Goal: Task Accomplishment & Management: Complete application form

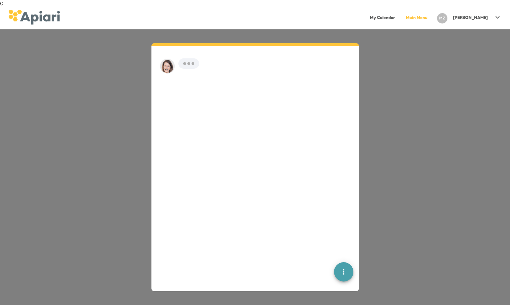
click at [432, 18] on link "Main Menu" at bounding box center [417, 18] width 30 height 14
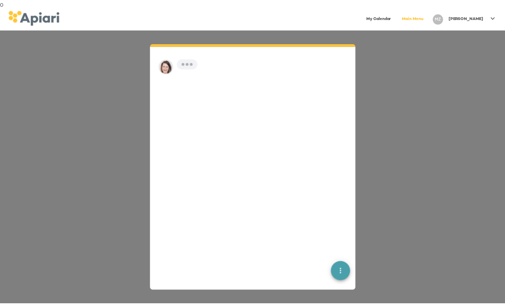
scroll to position [10, 0]
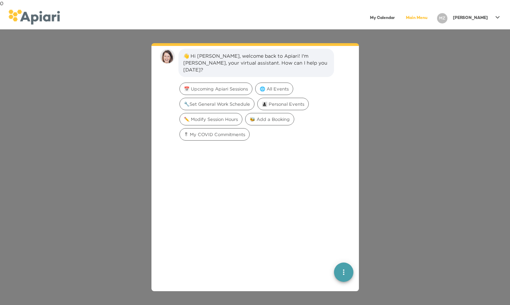
click at [496, 19] on icon at bounding box center [498, 17] width 8 height 8
click at [471, 13] on link "My Profile" at bounding box center [469, 18] width 69 height 12
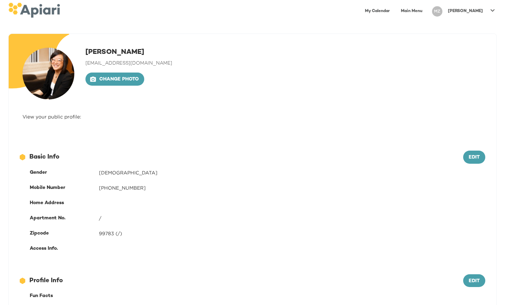
click at [477, 14] on p "Ming" at bounding box center [465, 11] width 35 height 6
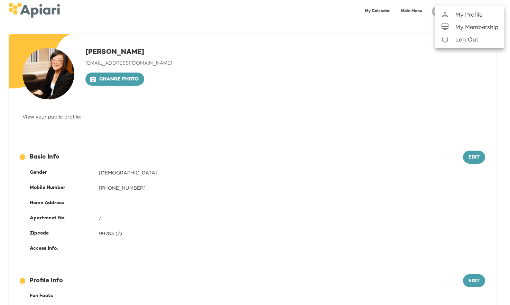
click at [471, 35] on li "Log Out" at bounding box center [469, 39] width 69 height 12
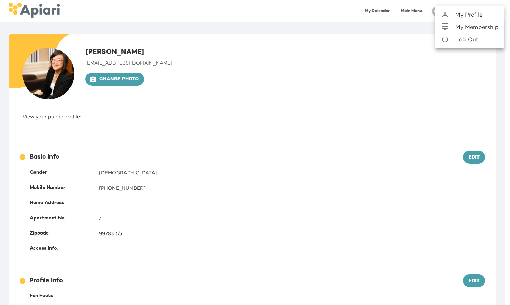
click at [470, 36] on div "A4A3651C-AC5F-40B0-9B70-71775155E936 Created with sketchtool. Ming Zeng ming+71…" at bounding box center [252, 229] width 505 height 390
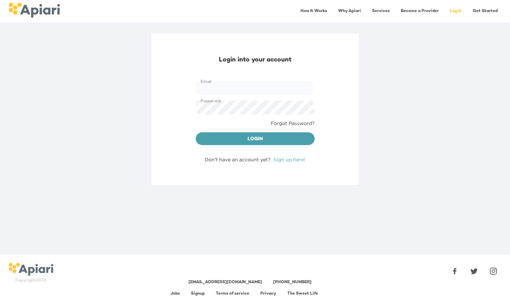
type input "**********"
click at [417, 11] on link "Become a Provider" at bounding box center [420, 11] width 46 height 14
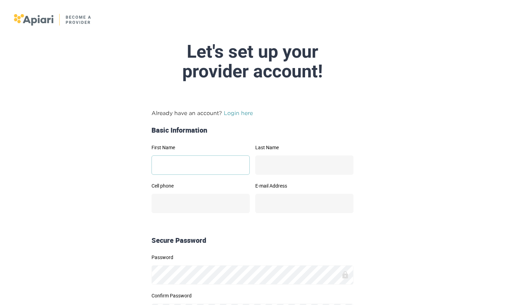
click at [205, 163] on input "First Name" at bounding box center [200, 165] width 98 height 19
type input "**"
type input "*"
type input "**********"
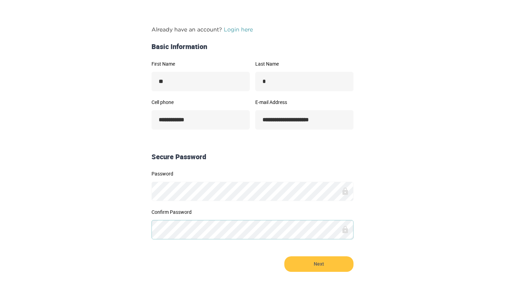
scroll to position [107, 0]
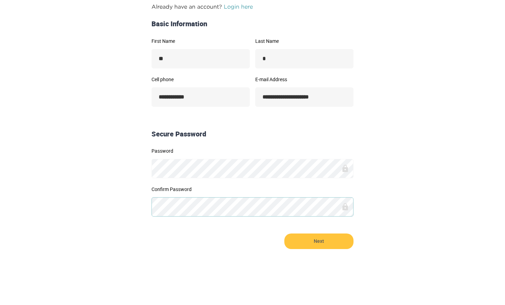
click at [284, 234] on button "Next" at bounding box center [318, 242] width 69 height 16
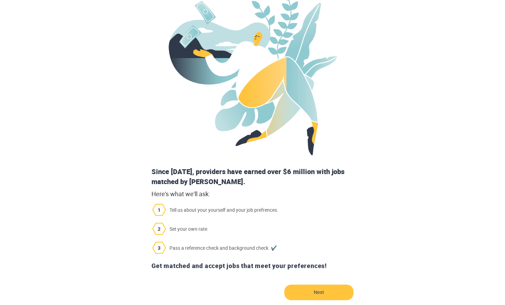
scroll to position [139, 0]
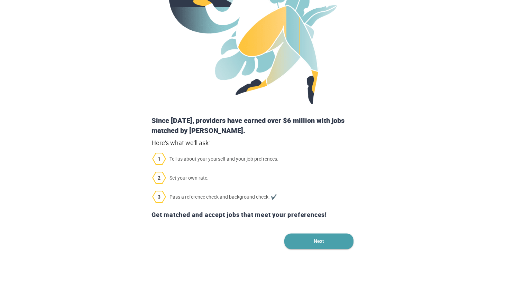
click at [315, 235] on span "Next" at bounding box center [318, 242] width 69 height 16
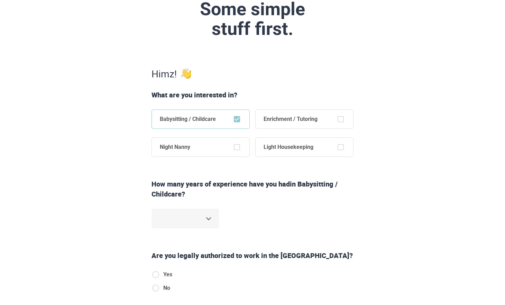
scroll to position [78, 0]
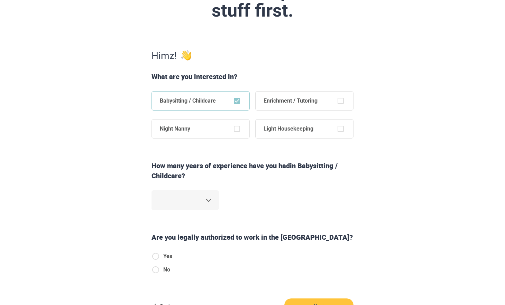
click at [205, 210] on body "Step 1 of 6 Some simple stuff first. Hi mz ! What are you interested in? Babysi…" at bounding box center [252, 74] width 505 height 305
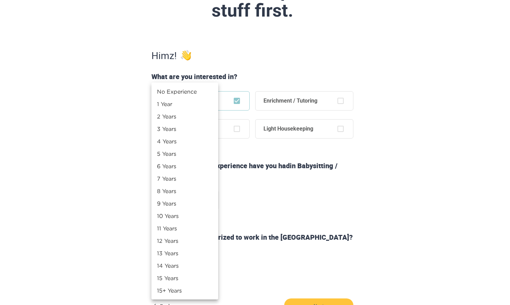
click at [197, 211] on li "10 Years" at bounding box center [184, 216] width 67 height 12
type input "**"
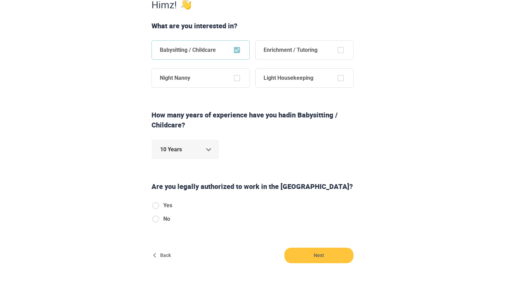
scroll to position [130, 0]
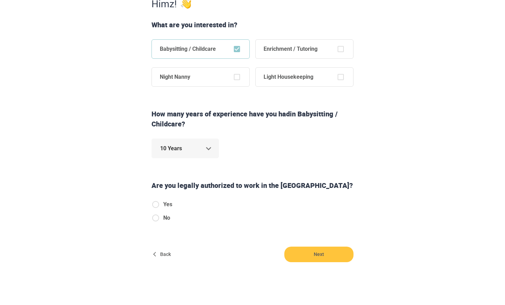
click at [166, 203] on span "Yes" at bounding box center [167, 205] width 9 height 8
click at [320, 262] on span "Next" at bounding box center [318, 255] width 69 height 16
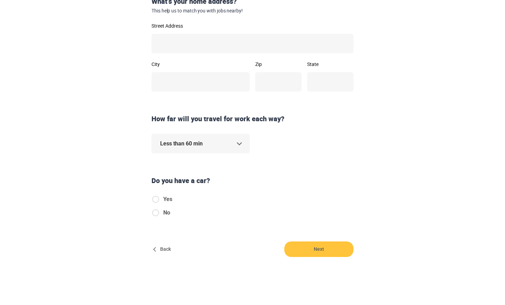
scroll to position [0, 0]
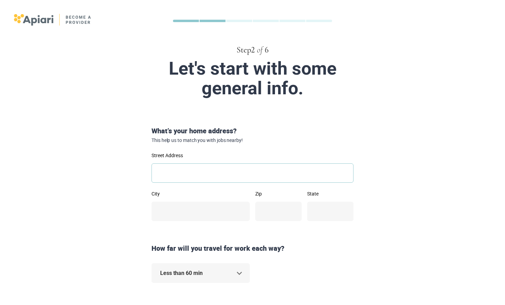
click at [231, 172] on input "Street Address" at bounding box center [252, 173] width 202 height 19
type input "****"
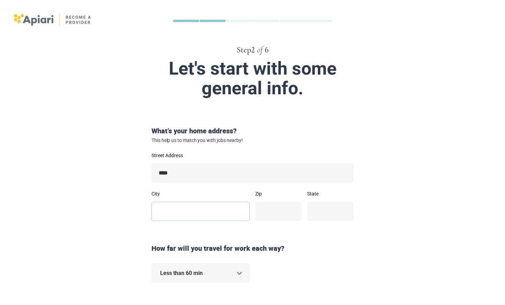
click at [172, 209] on input "City" at bounding box center [200, 211] width 98 height 19
type input "****"
click at [268, 212] on input "Zip" at bounding box center [278, 211] width 46 height 19
type input "*"
type input "*****"
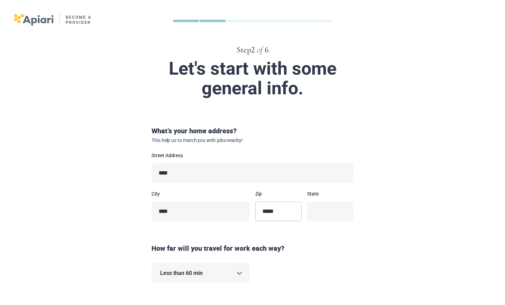
type input "**"
type input "*****"
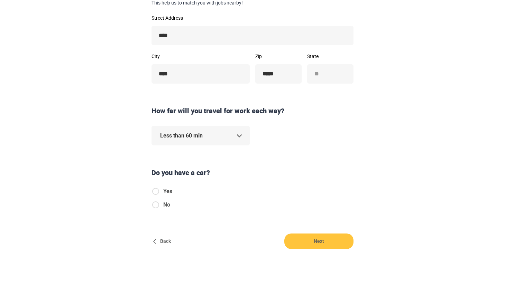
click at [175, 192] on div "Yes No" at bounding box center [164, 200] width 26 height 27
click at [166, 195] on span "Yes" at bounding box center [167, 191] width 9 height 8
click at [301, 238] on span "Next" at bounding box center [318, 242] width 69 height 16
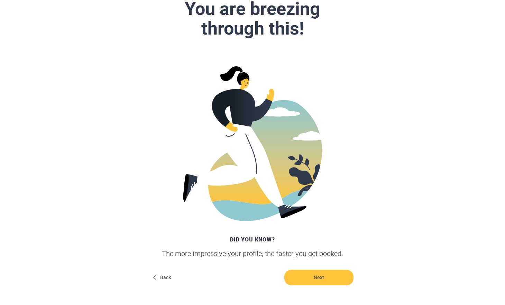
scroll to position [96, 0]
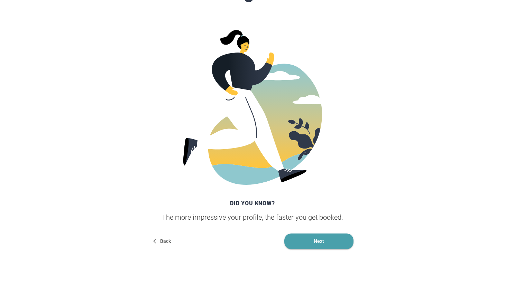
click at [330, 242] on span "Next" at bounding box center [318, 242] width 69 height 16
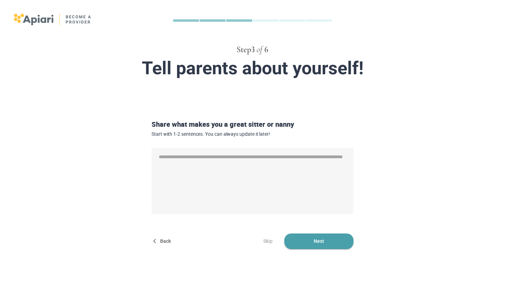
scroll to position [0, 0]
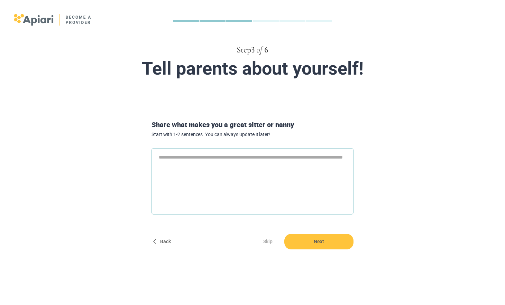
type textarea "*"
click at [289, 185] on textarea at bounding box center [252, 181] width 202 height 66
type textarea "*"
type textarea "**"
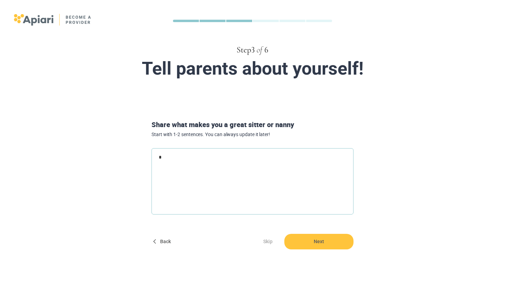
type textarea "*"
type textarea "***"
type textarea "*"
type textarea "****"
type textarea "*"
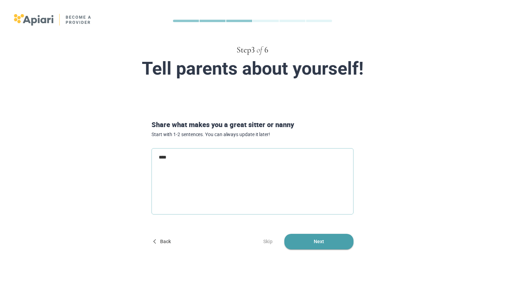
type textarea "*****"
type textarea "*"
type textarea "******"
type textarea "*"
type textarea "******"
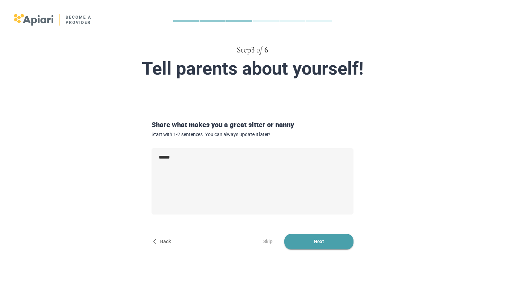
click at [296, 237] on span "Next" at bounding box center [318, 242] width 69 height 16
type textarea "*"
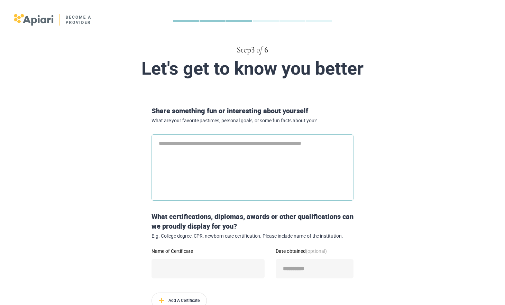
type textarea "*"
click at [232, 160] on textarea at bounding box center [252, 168] width 202 height 66
type textarea "*"
type textarea "**"
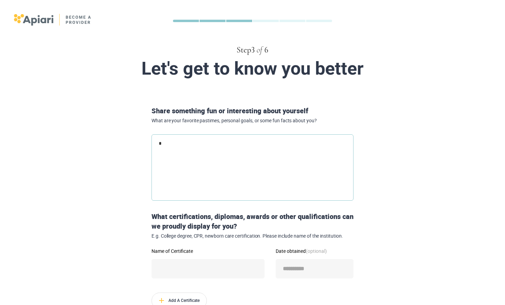
type textarea "*"
type textarea "***"
type textarea "*"
type textarea "*****"
type textarea "*"
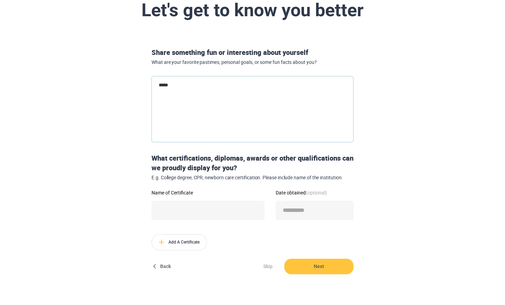
scroll to position [84, 0]
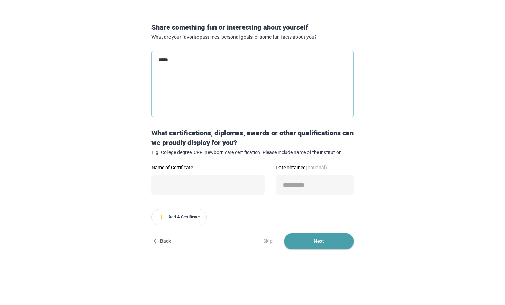
type textarea "*****"
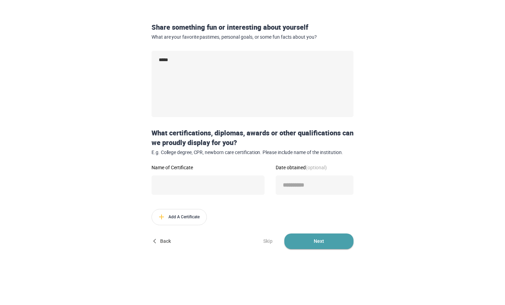
click at [292, 243] on span "Next" at bounding box center [318, 242] width 69 height 16
type textarea "*"
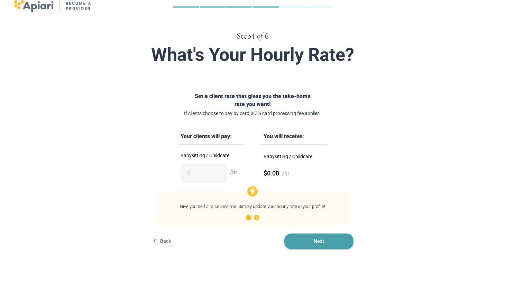
scroll to position [0, 0]
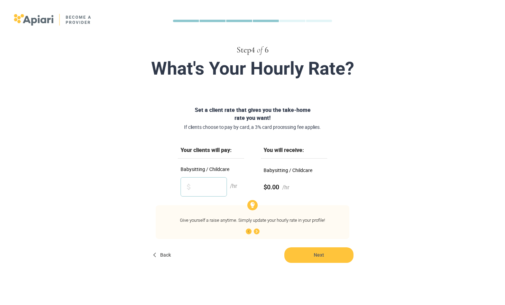
click at [220, 185] on input "Babysitting / Childcare" at bounding box center [204, 186] width 46 height 19
type input "**"
click at [284, 246] on form "Set a client rate that gives you the take-home rate you want! If clients choose…" at bounding box center [252, 184] width 354 height 157
click at [291, 251] on span "Next" at bounding box center [318, 256] width 69 height 16
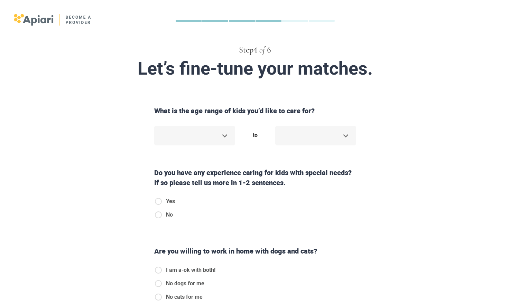
click at [208, 140] on body "Step 4 of 6 Let’s fine-tune your matches. What is the age range of kids you’d l…" at bounding box center [255, 152] width 510 height 305
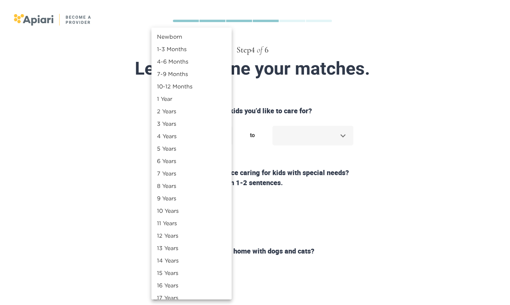
click at [208, 140] on li "4 Years" at bounding box center [191, 136] width 80 height 12
type input "*"
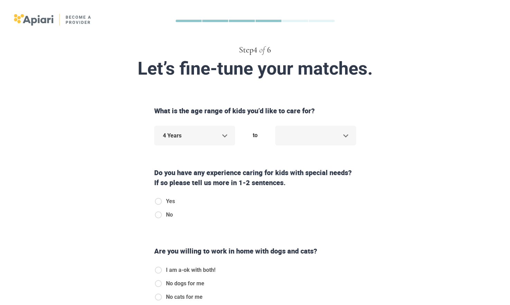
click at [290, 141] on body "Step 4 of 6 Let’s fine-tune your matches. What is the age range of kids you’d l…" at bounding box center [255, 152] width 510 height 305
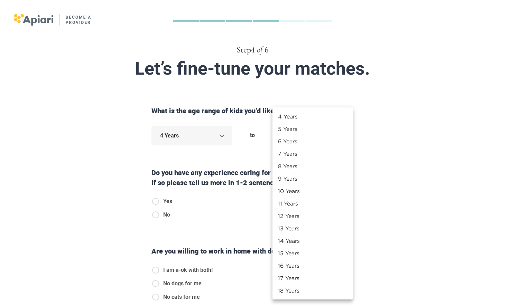
click at [293, 201] on li "11 Years" at bounding box center [313, 203] width 80 height 12
type input "**"
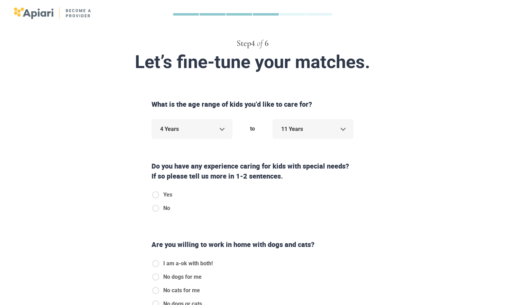
scroll to position [9, 0]
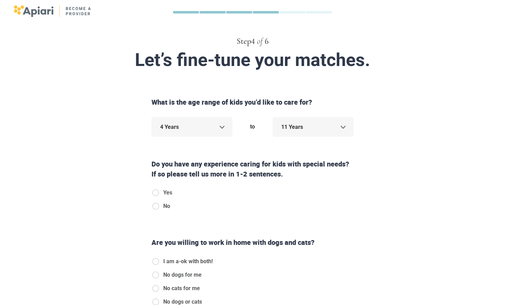
click at [160, 197] on label "Yes" at bounding box center [161, 193] width 21 height 8
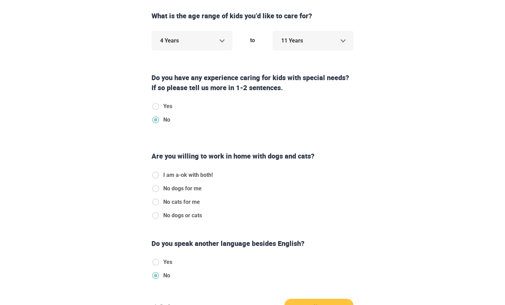
click at [172, 176] on span "I am a-ok with both!" at bounding box center [187, 175] width 49 height 8
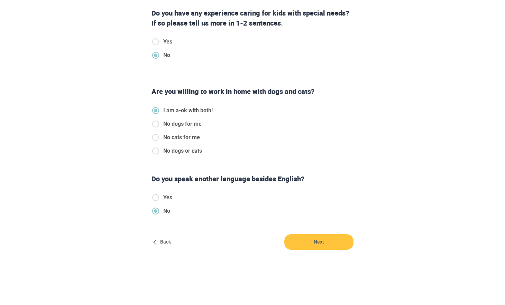
scroll to position [160, 0]
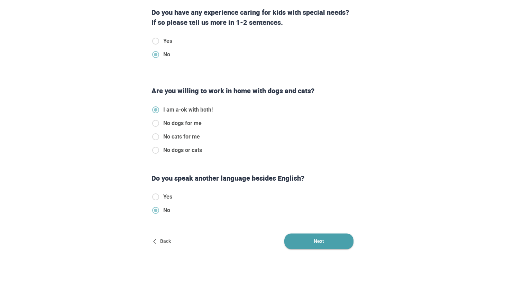
click at [329, 247] on span "Next" at bounding box center [318, 242] width 69 height 16
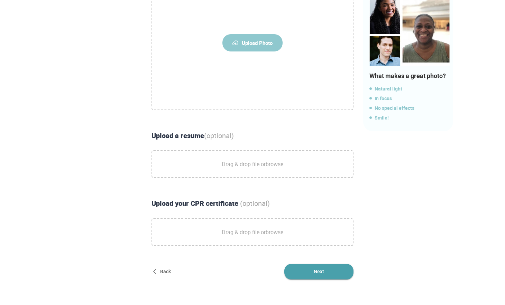
scroll to position [0, 0]
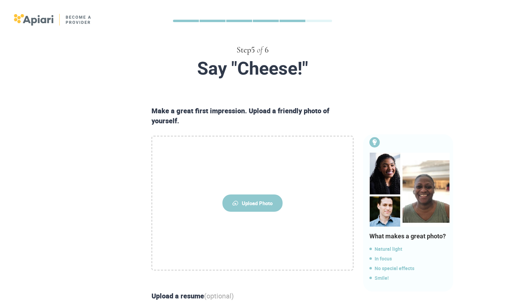
click at [254, 213] on label "Upload Photo" at bounding box center [252, 203] width 202 height 135
click at [0, 0] on input "Upload Photo" at bounding box center [0, 0] width 0 height 0
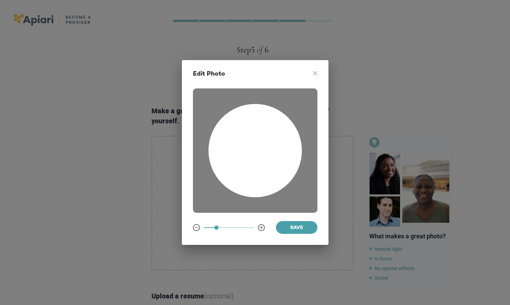
drag, startPoint x: 241, startPoint y: 152, endPoint x: 245, endPoint y: 161, distance: 9.6
click at [245, 161] on div at bounding box center [254, 150] width 93 height 93
click at [261, 226] on icon at bounding box center [262, 228] width 6 height 6
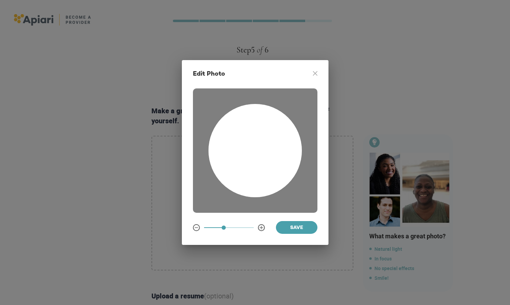
click at [261, 226] on icon at bounding box center [262, 228] width 6 height 6
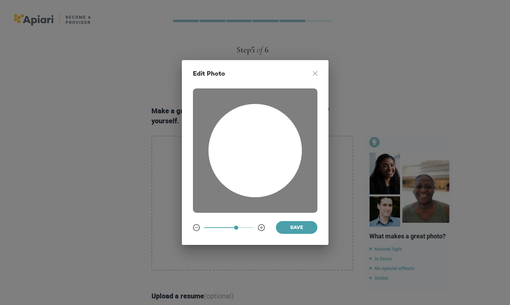
drag, startPoint x: 271, startPoint y: 136, endPoint x: 256, endPoint y: 147, distance: 19.0
click at [256, 147] on div at bounding box center [254, 150] width 93 height 93
click at [310, 231] on span "Save" at bounding box center [297, 228] width 30 height 9
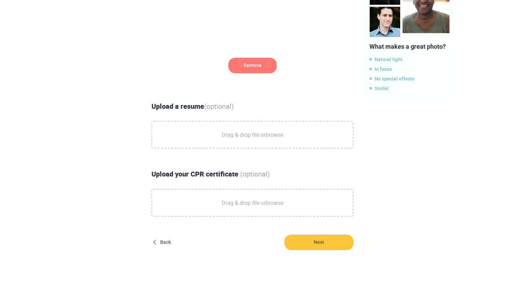
scroll to position [191, 0]
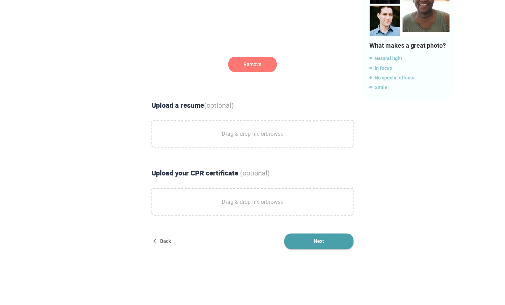
click at [305, 234] on span "Next" at bounding box center [318, 242] width 69 height 16
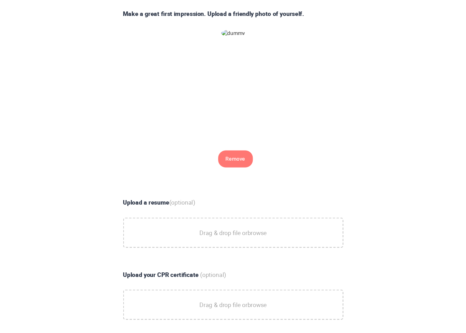
scroll to position [87, 0]
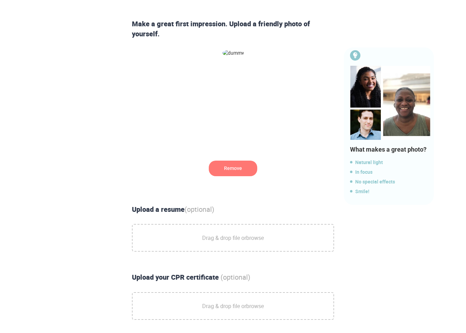
click at [234, 231] on span "Drag & drop file or browse" at bounding box center [233, 237] width 62 height 17
click at [0, 0] on input "Drag & drop file or browse" at bounding box center [0, 0] width 0 height 0
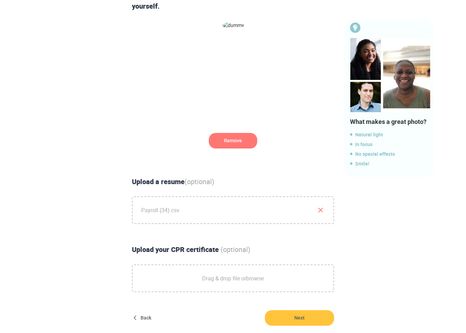
scroll to position [122, 0]
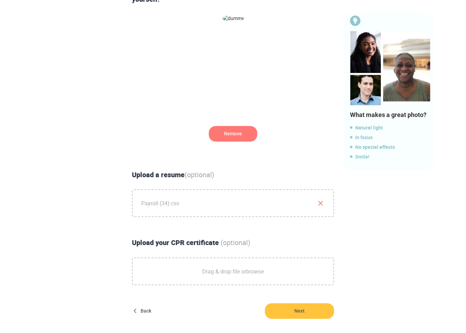
click at [321, 200] on icon "button" at bounding box center [320, 203] width 8 height 8
click at [219, 199] on span "Drag & drop file or browse" at bounding box center [233, 202] width 62 height 17
click at [0, 0] on input "Drag & drop file or browse" at bounding box center [0, 0] width 0 height 0
click at [215, 266] on span "Drag & drop file or browse" at bounding box center [233, 271] width 62 height 17
click at [0, 0] on input "Drag & drop file or browse" at bounding box center [0, 0] width 0 height 0
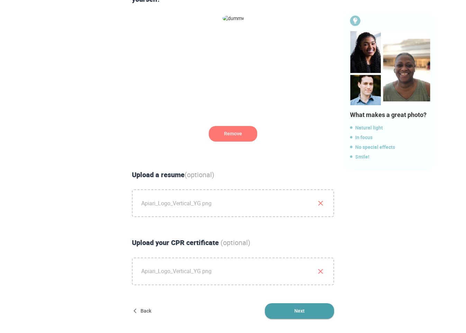
click at [311, 305] on span "Next" at bounding box center [299, 311] width 69 height 16
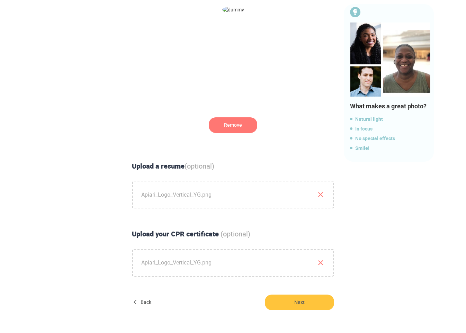
scroll to position [0, 0]
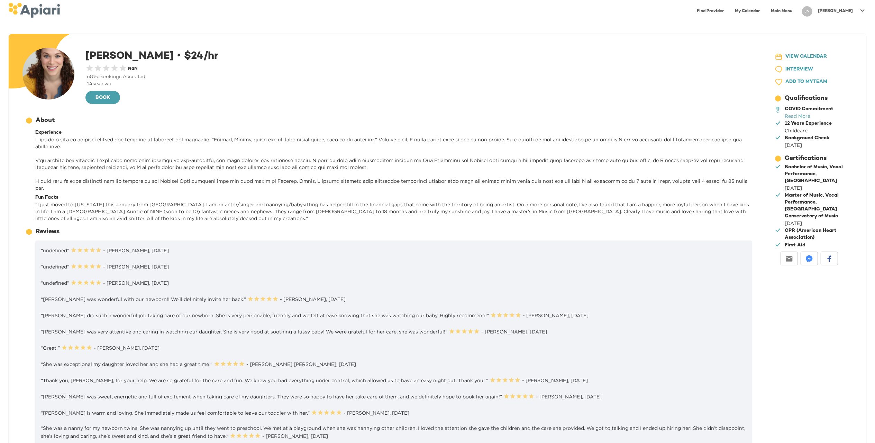
click at [235, 203] on span "“ I just moved to New York this January from Chicago. I am an actor/singer and …" at bounding box center [392, 211] width 714 height 19
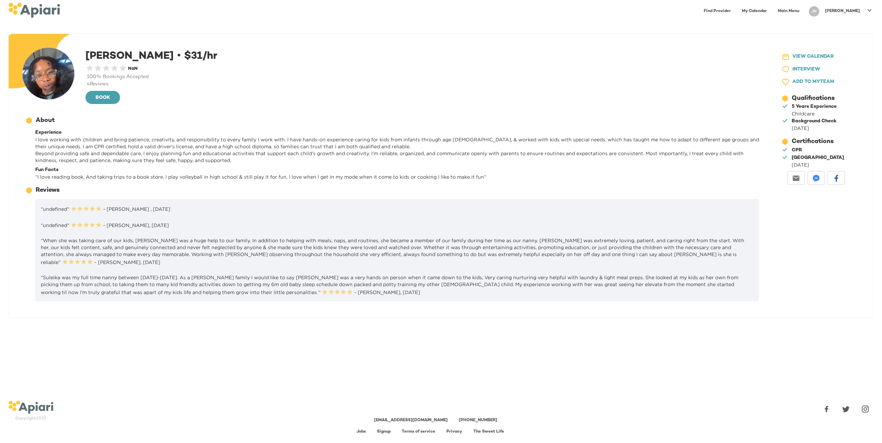
click at [205, 325] on div "A4A3651C-AC5F-40B0-9B70-71775155E936 Created with sketchtool. Suleika G. • $ 31…" at bounding box center [441, 213] width 882 height 359
